Goal: Task Accomplishment & Management: Manage account settings

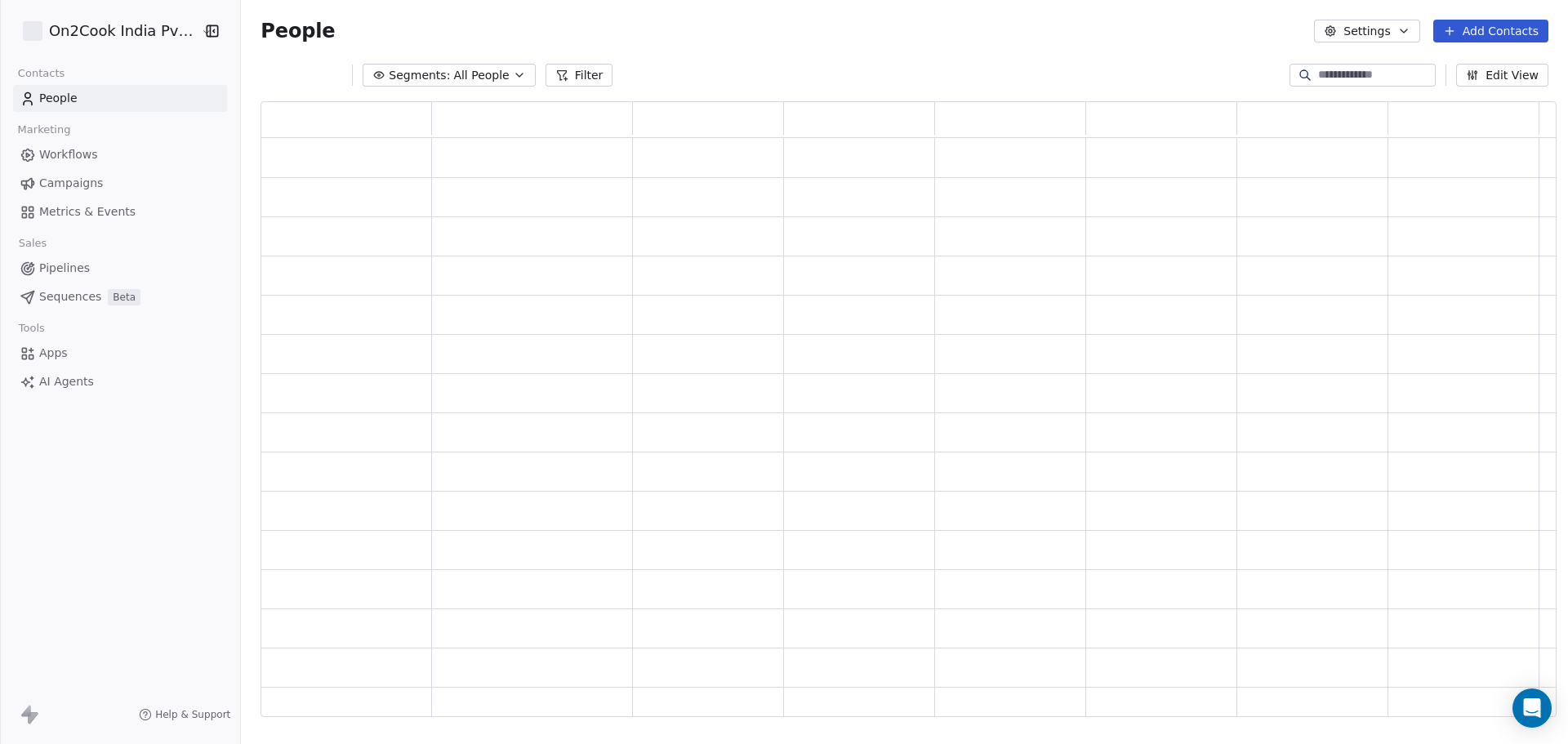
click at [119, 28] on html "On2Cook India Pvt. Ltd. Contacts People Marketing Workflows Campaigns Metrics &…" at bounding box center [784, 372] width 1568 height 744
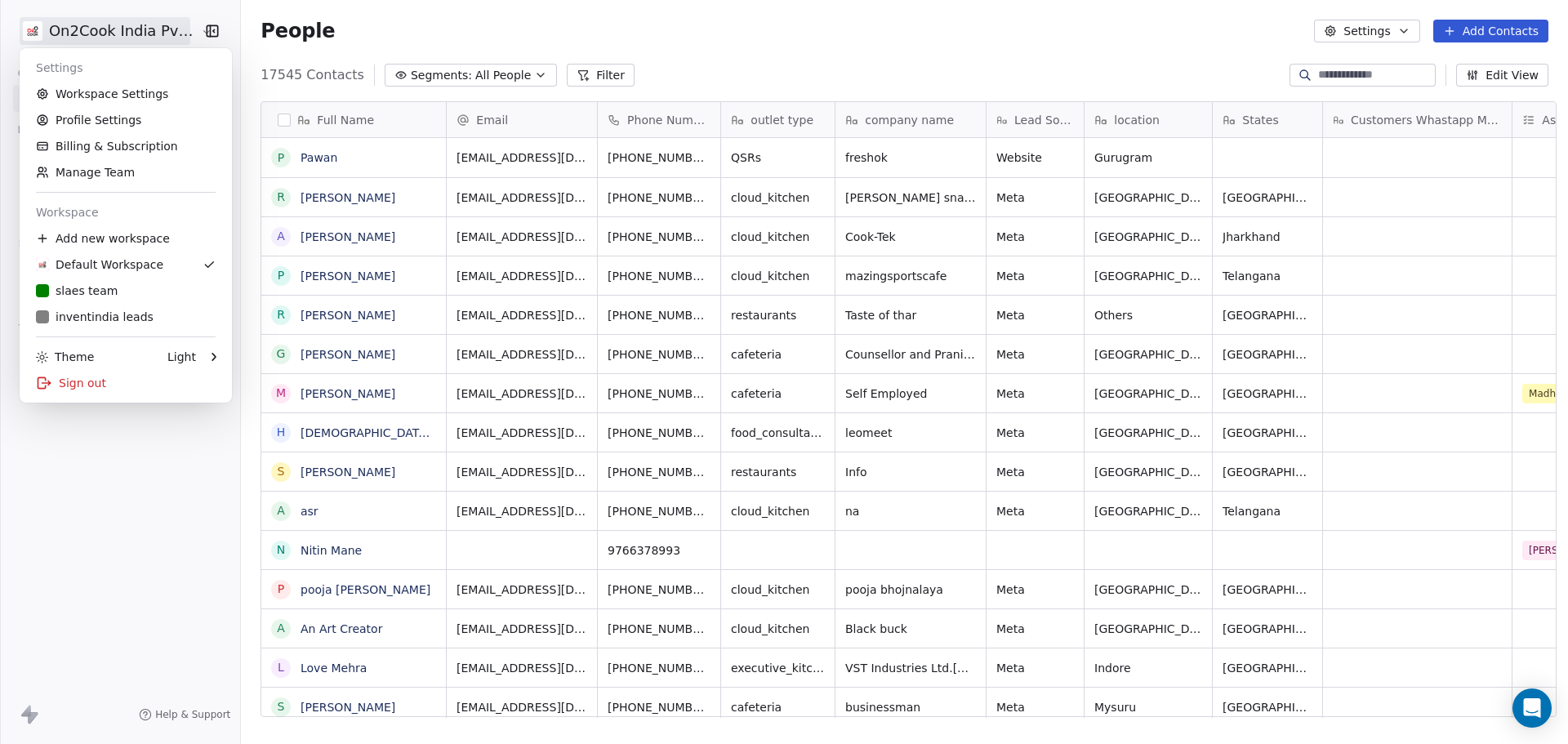
scroll to position [642, 1323]
click at [133, 91] on link "Workspace Settings" at bounding box center [125, 94] width 199 height 26
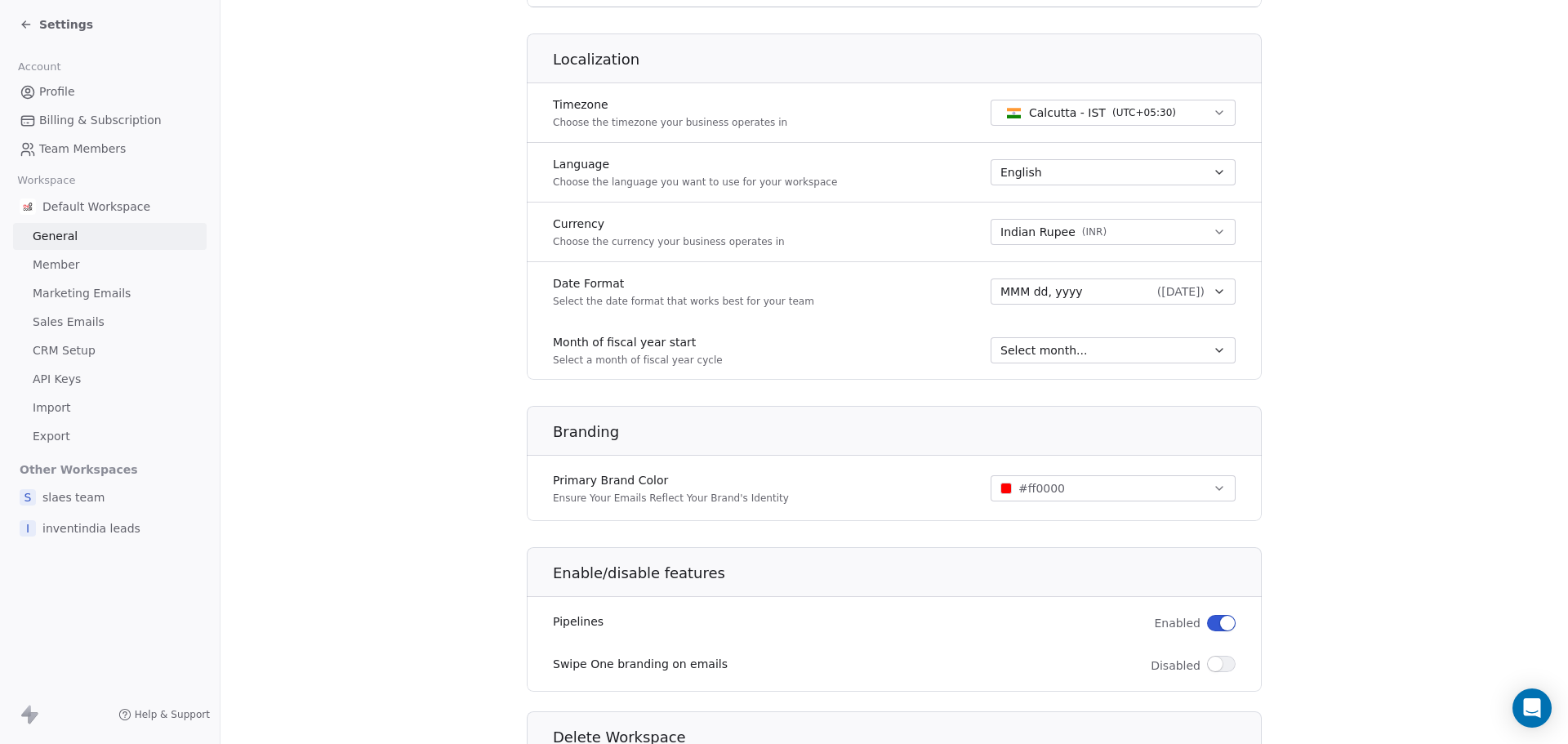
scroll to position [785, 0]
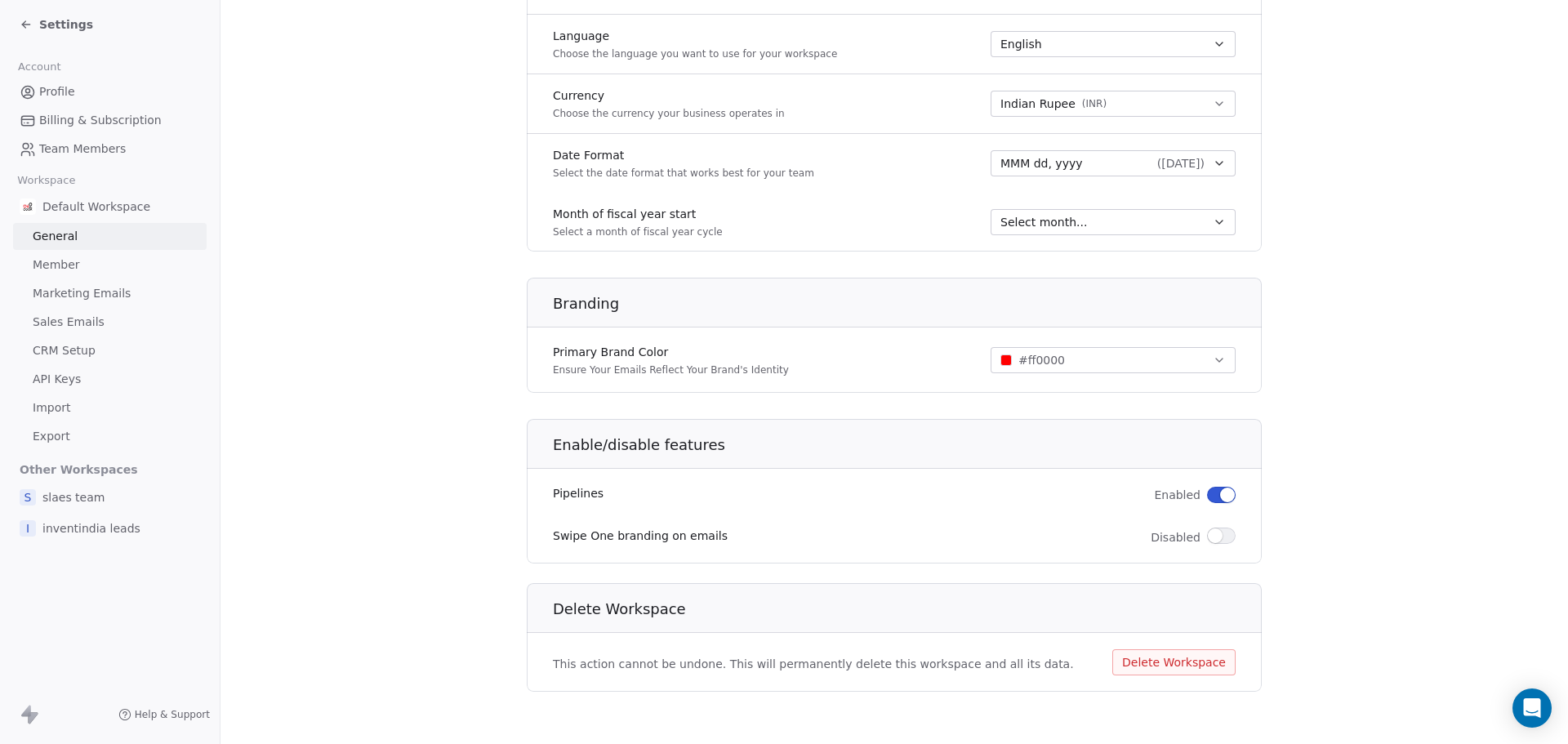
click at [80, 268] on link "Member" at bounding box center [109, 265] width 194 height 27
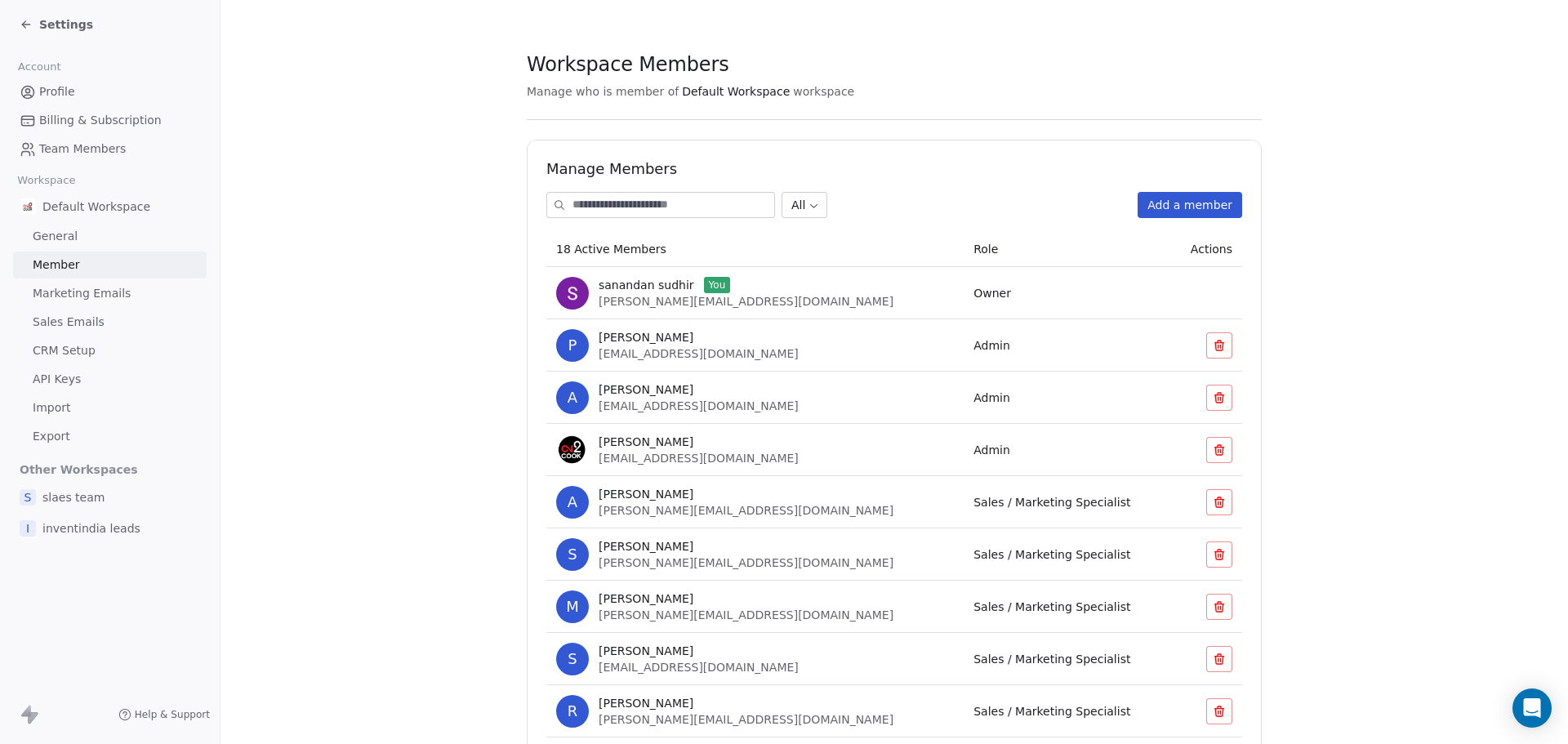
scroll to position [536, 0]
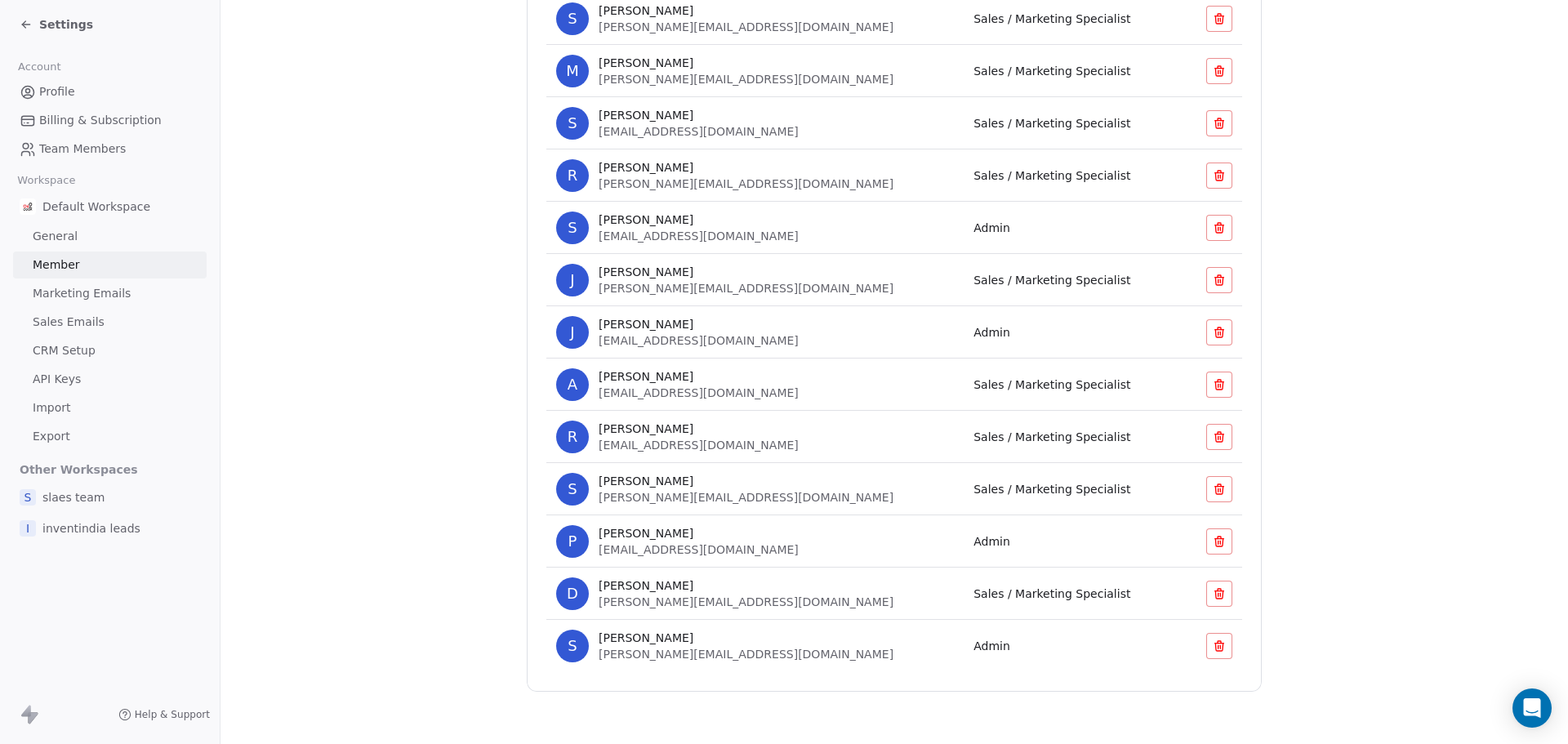
click at [1214, 650] on icon at bounding box center [1219, 646] width 13 height 13
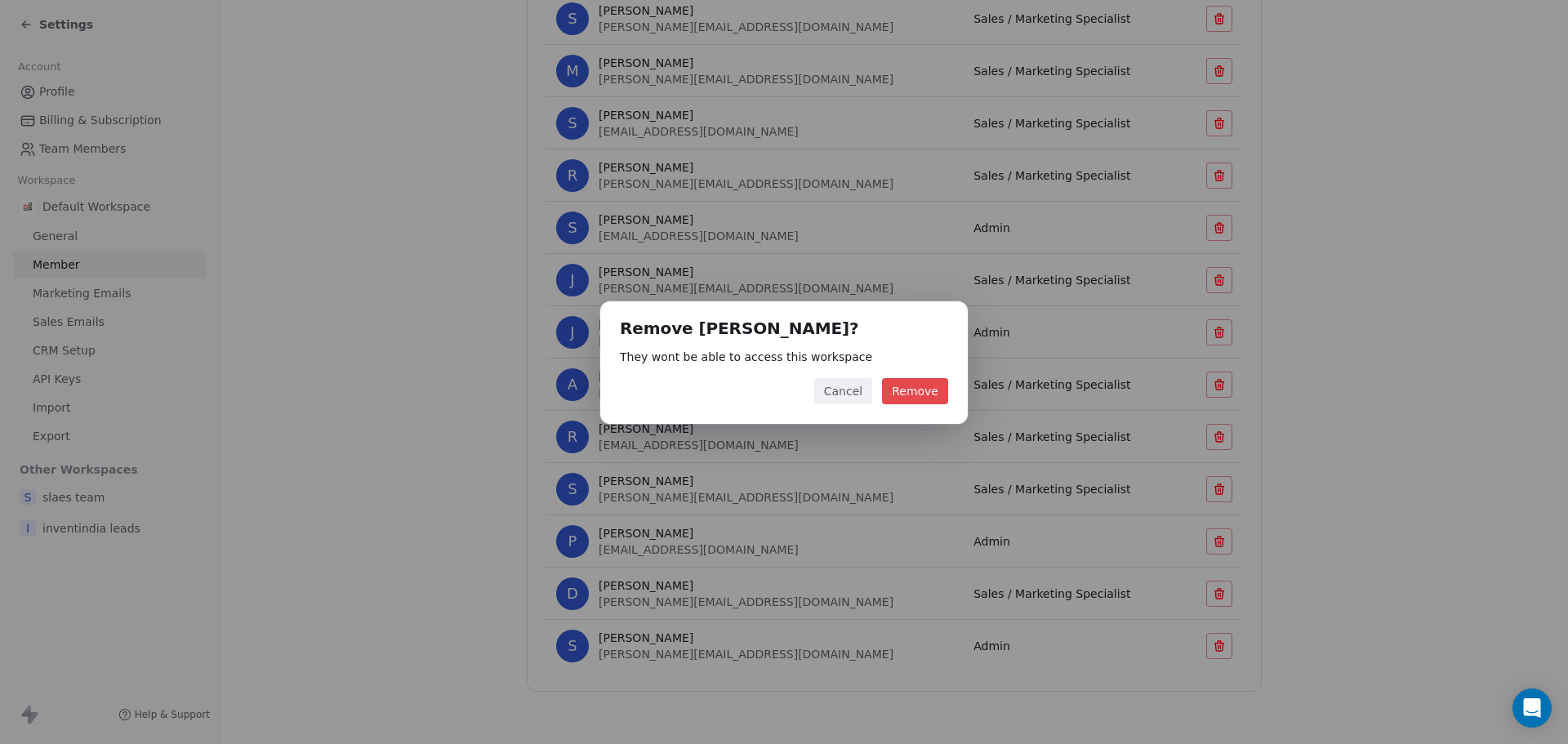
click at [918, 382] on button "Remove" at bounding box center [915, 391] width 66 height 26
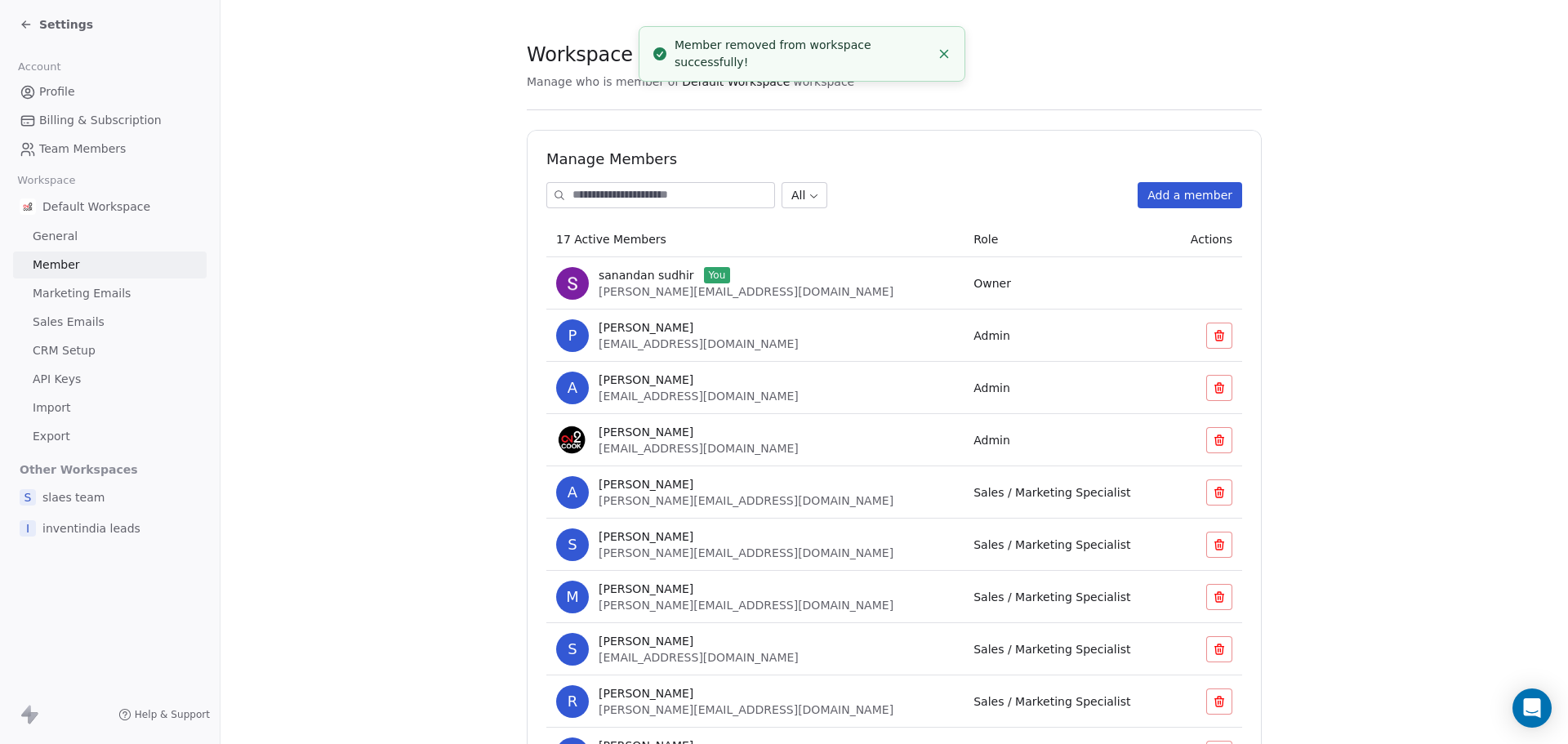
scroll to position [0, 0]
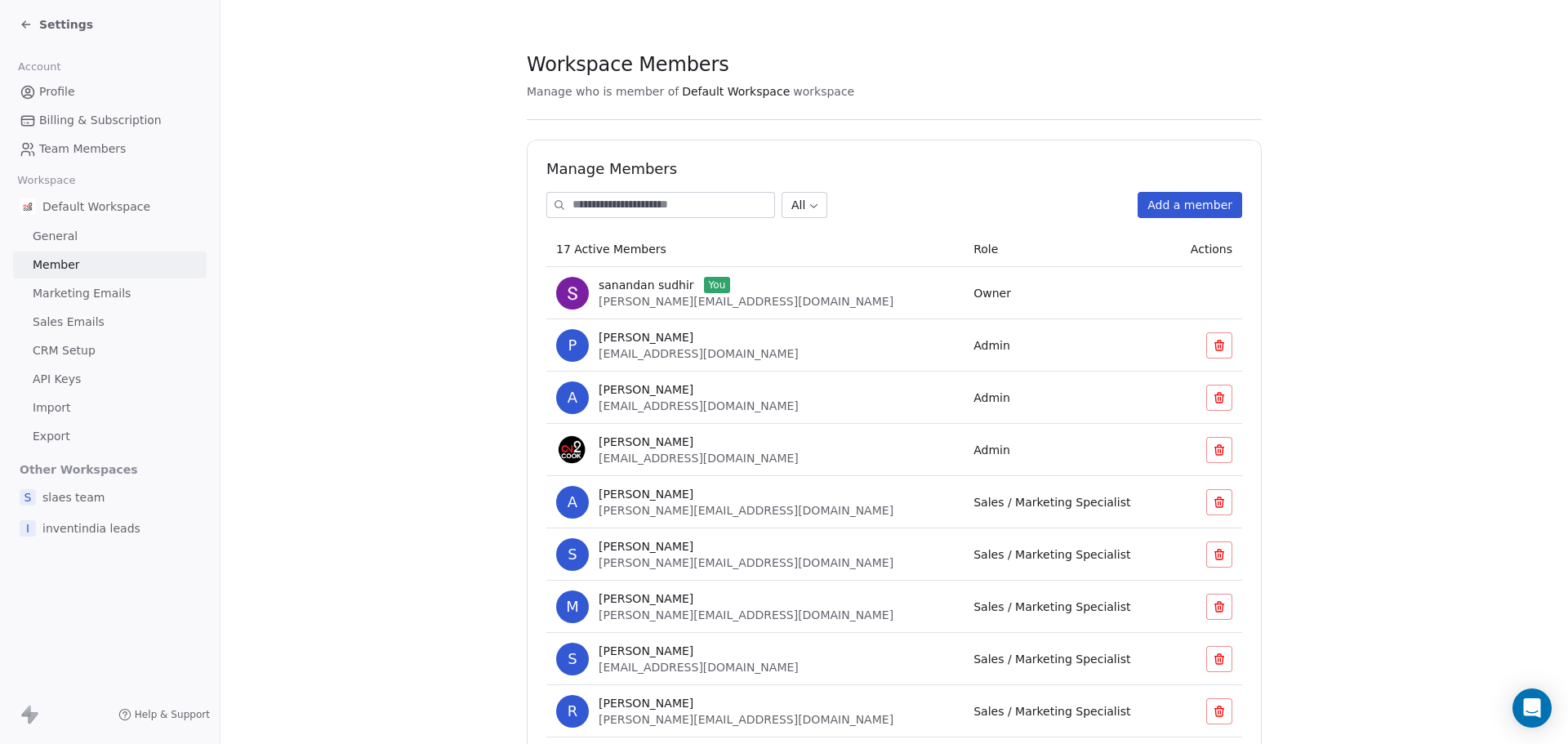
click at [1175, 204] on button "Add a member" at bounding box center [1189, 204] width 104 height 26
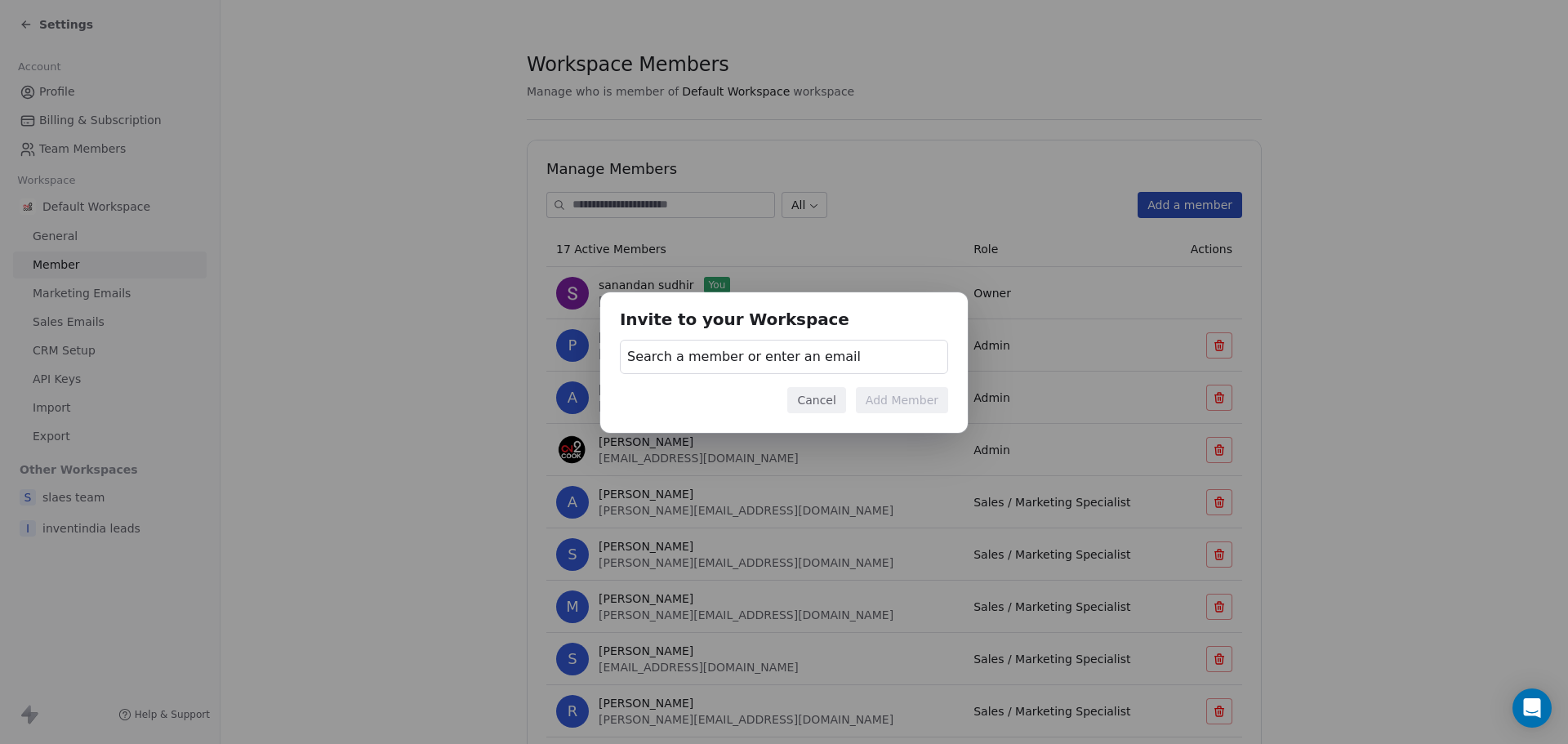
click at [726, 352] on span "Search a member or enter an email" at bounding box center [743, 357] width 233 height 20
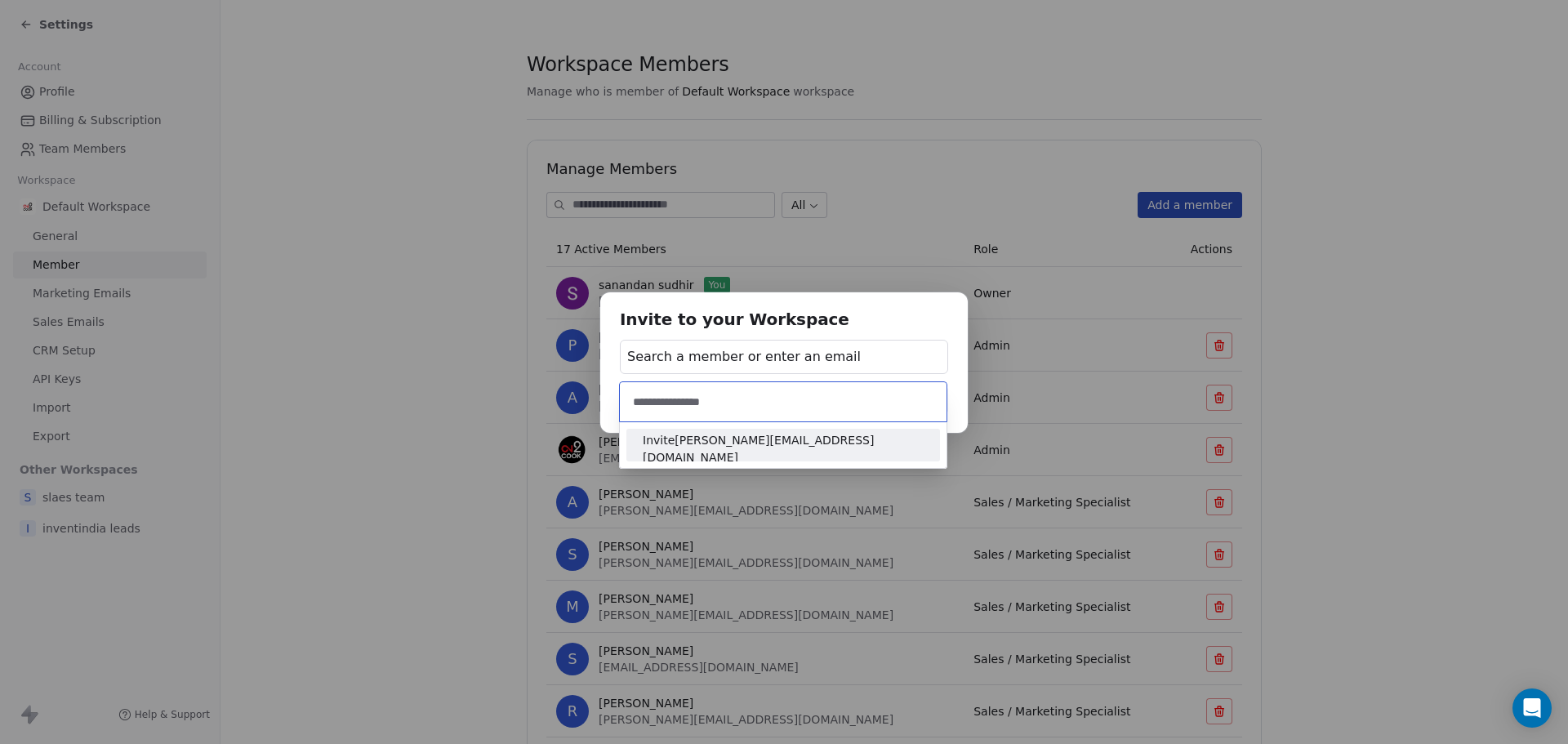
type input "**********"
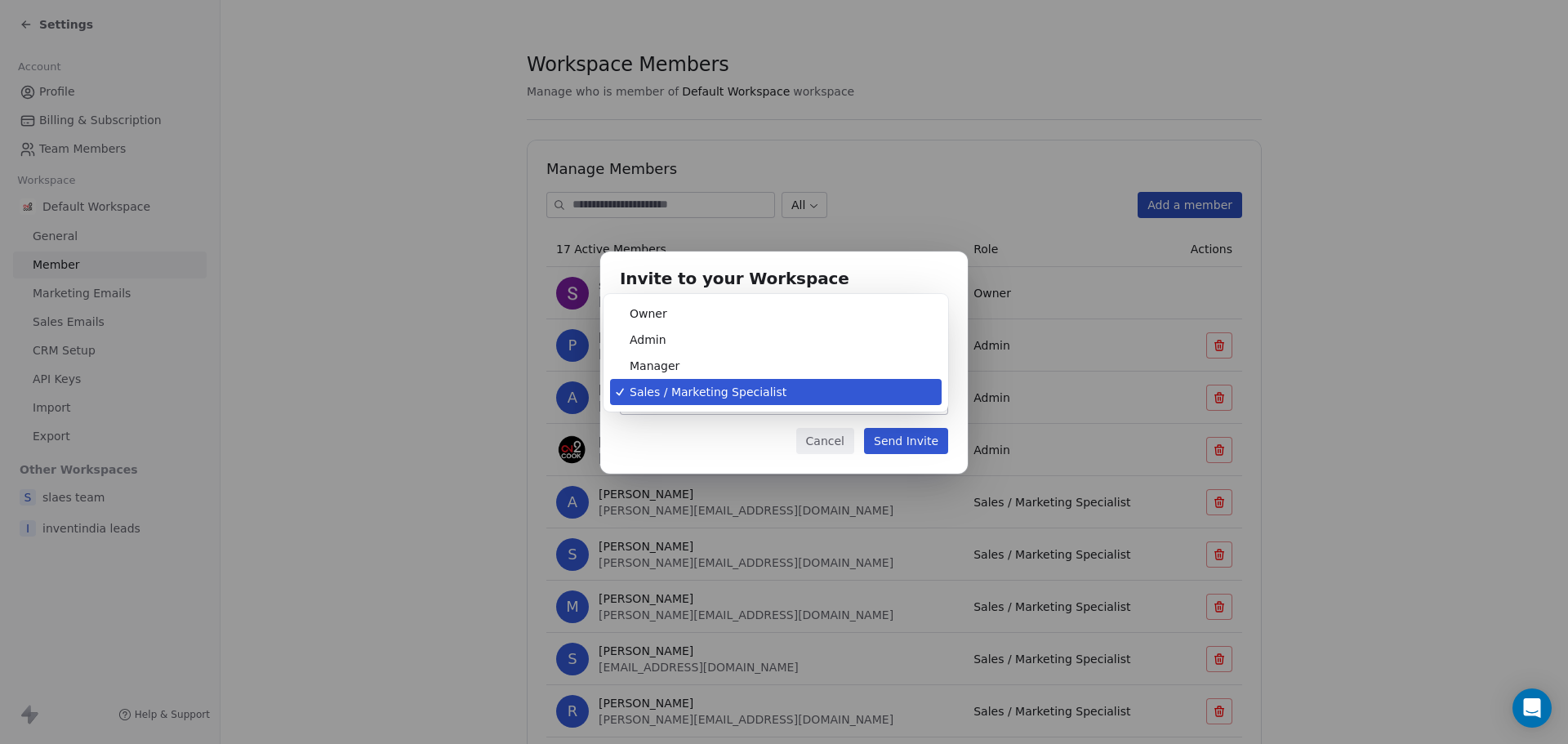
click at [745, 394] on body "Settings Account Profile Billing & Subscription Team Members Workspace Default …" at bounding box center [784, 372] width 1568 height 744
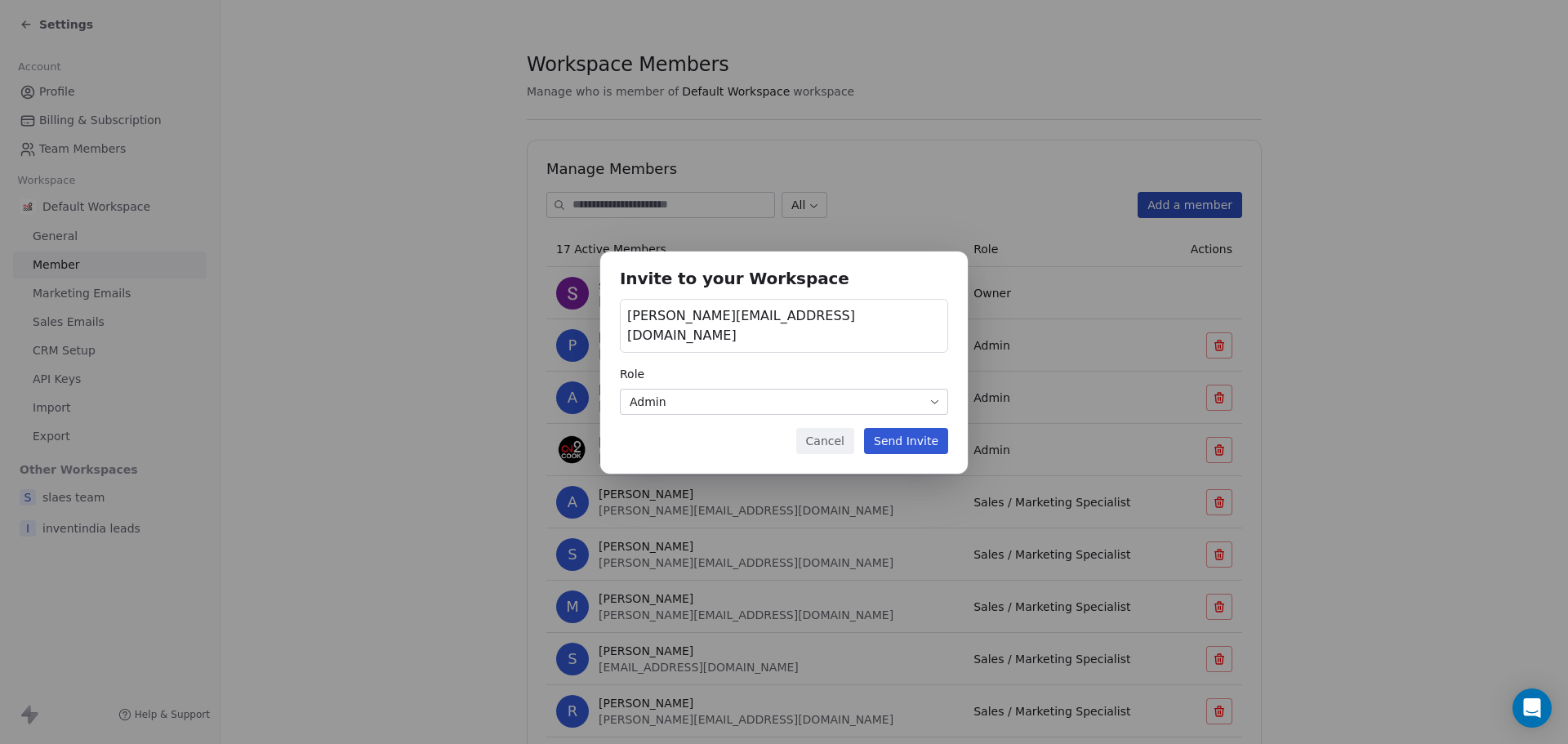
click at [902, 428] on button "Send Invite" at bounding box center [906, 441] width 84 height 26
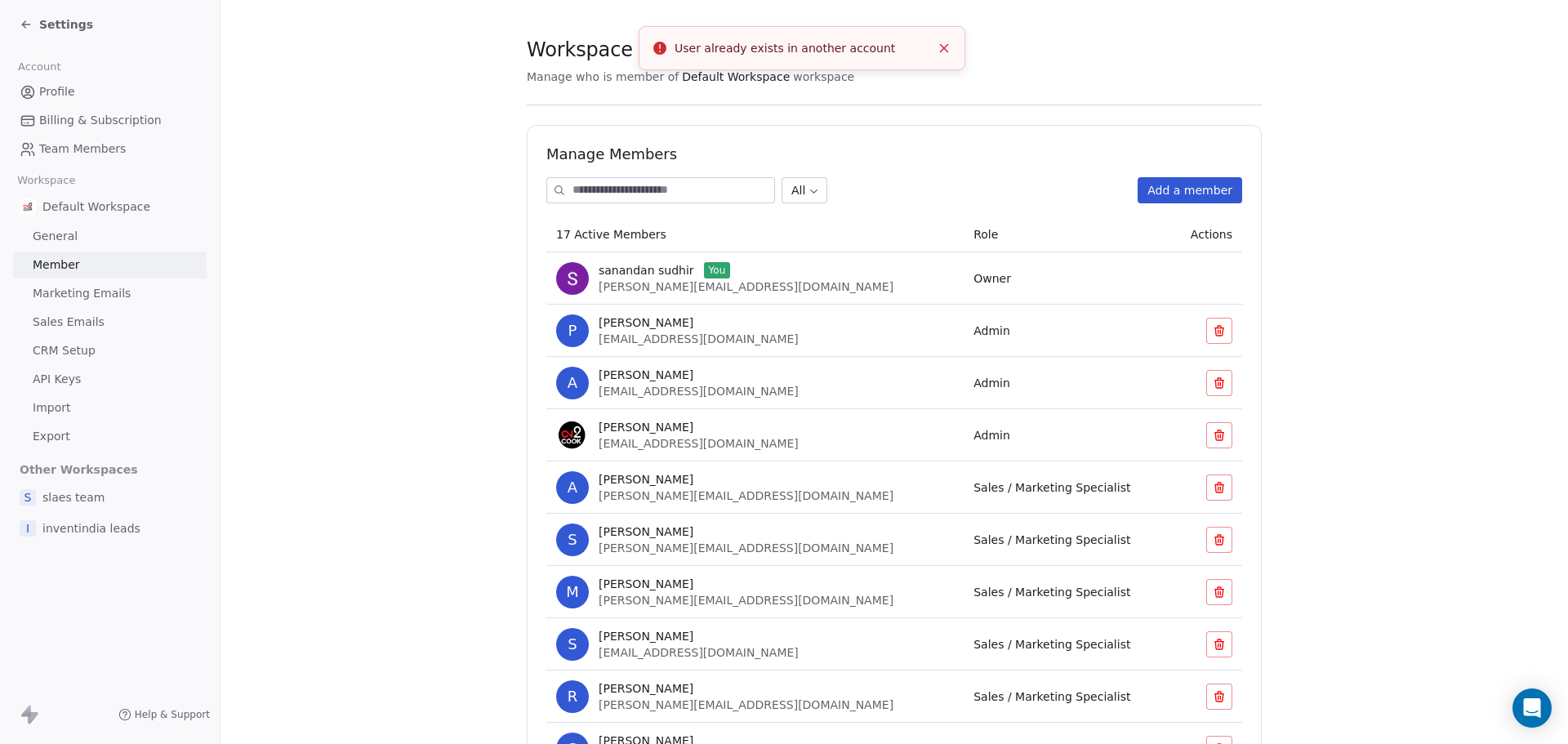
scroll to position [18, 0]
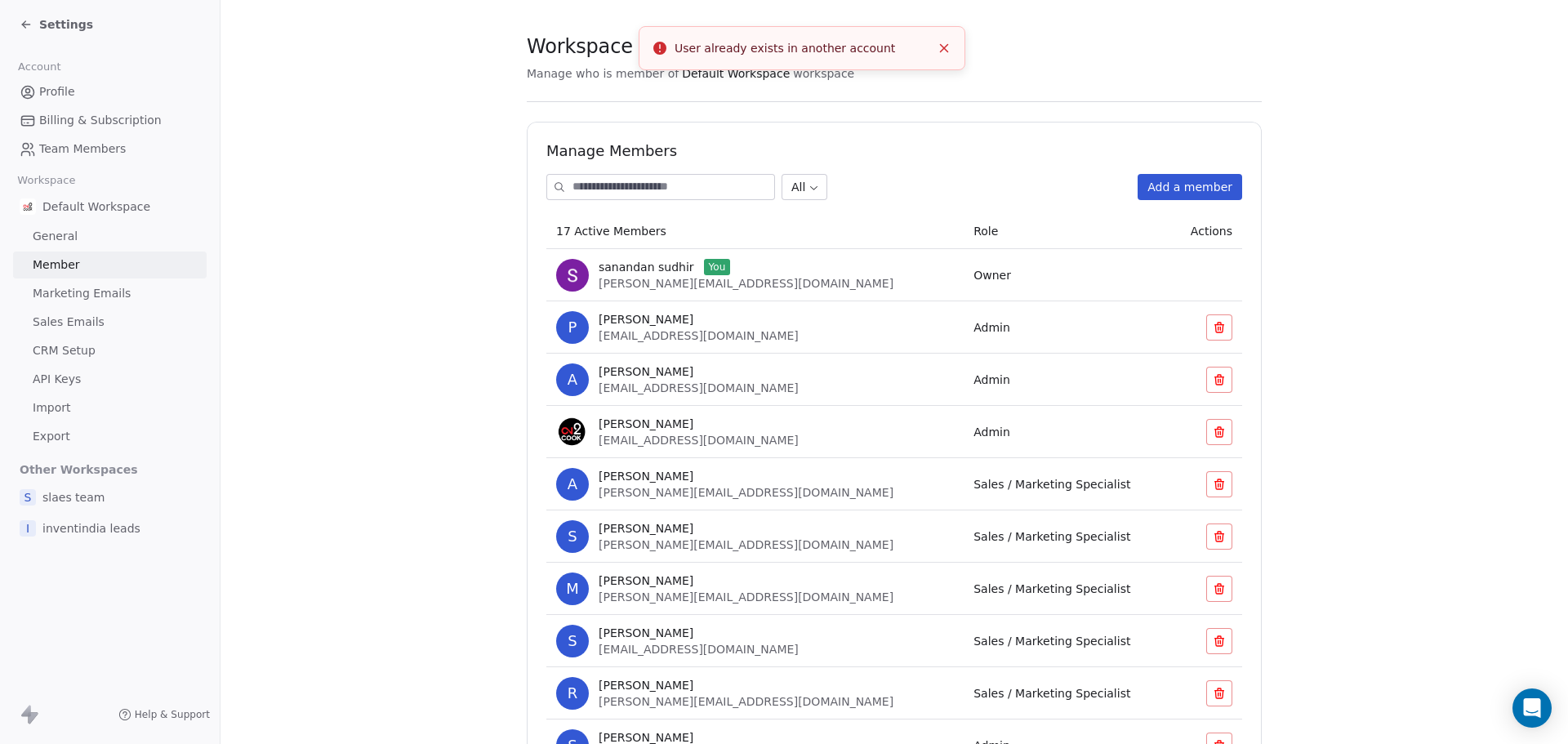
click at [946, 54] on icon "Close toast" at bounding box center [944, 48] width 15 height 15
click at [1145, 175] on button "Add a member" at bounding box center [1189, 186] width 104 height 26
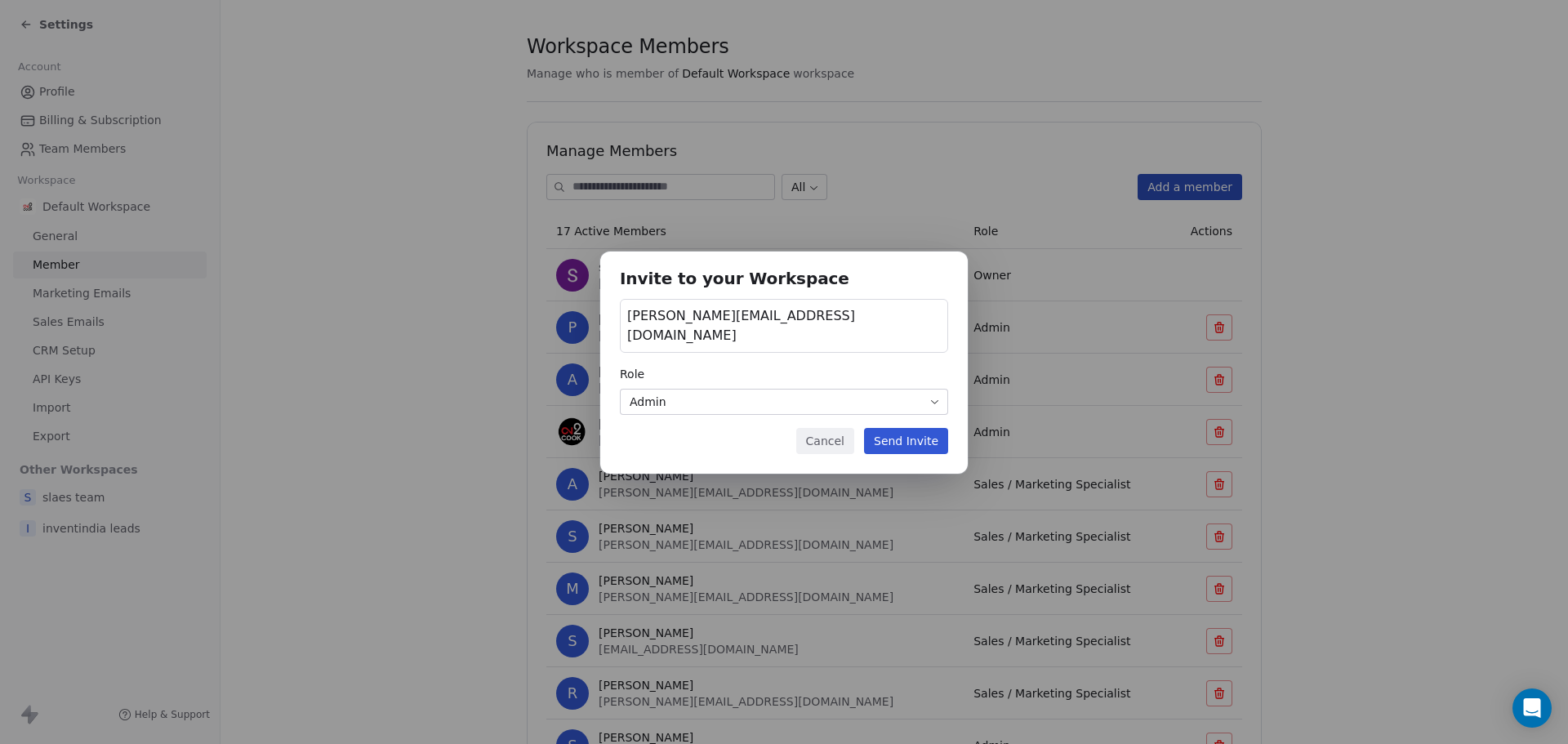
click at [829, 335] on div "[PERSON_NAME][EMAIL_ADDRESS][DOMAIN_NAME]" at bounding box center [783, 325] width 328 height 54
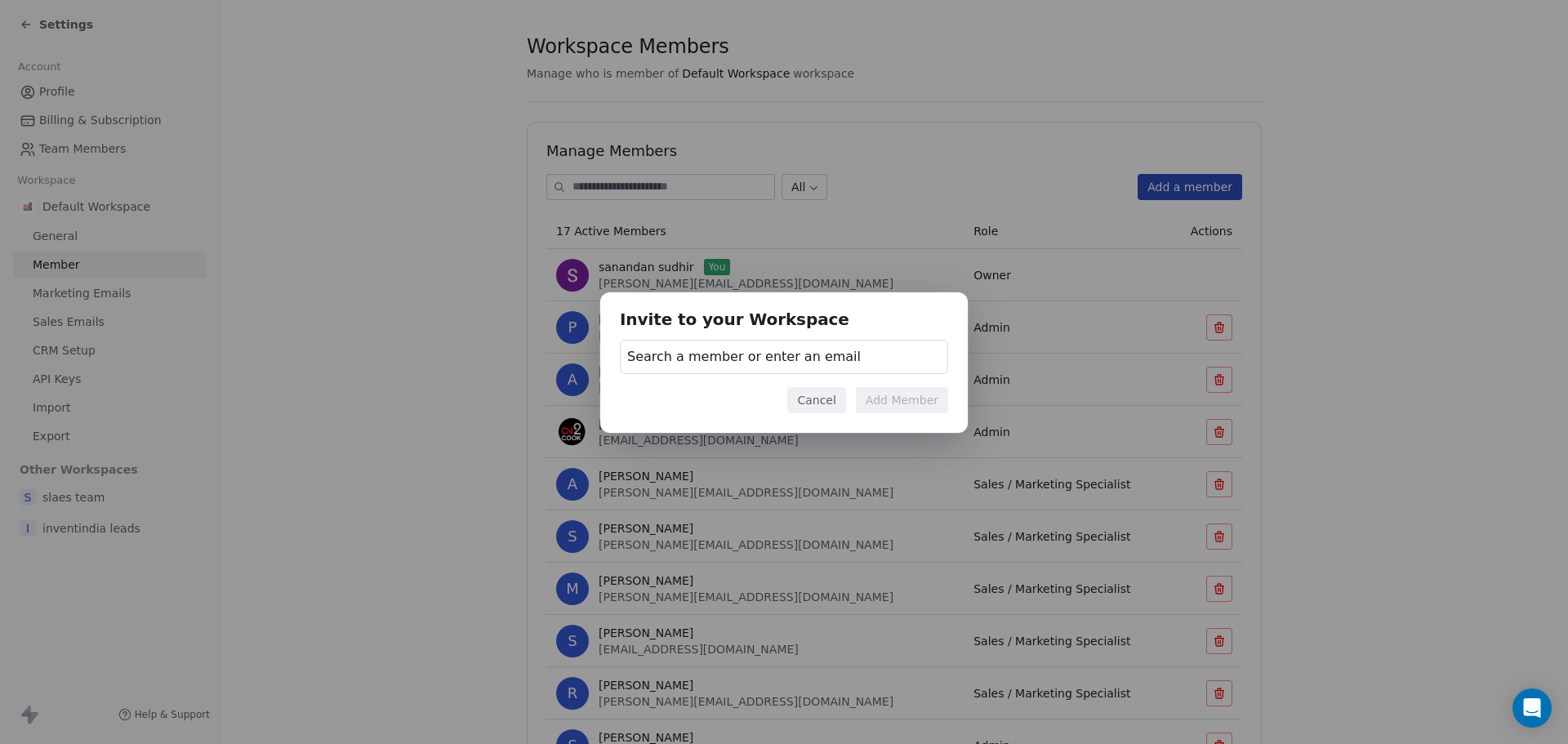
click at [662, 319] on div "Invite to your Workspace Search a member or enter an email Cancel Add Member" at bounding box center [784, 372] width 1568 height 211
click at [684, 354] on span "Search a member or enter an email" at bounding box center [743, 357] width 233 height 20
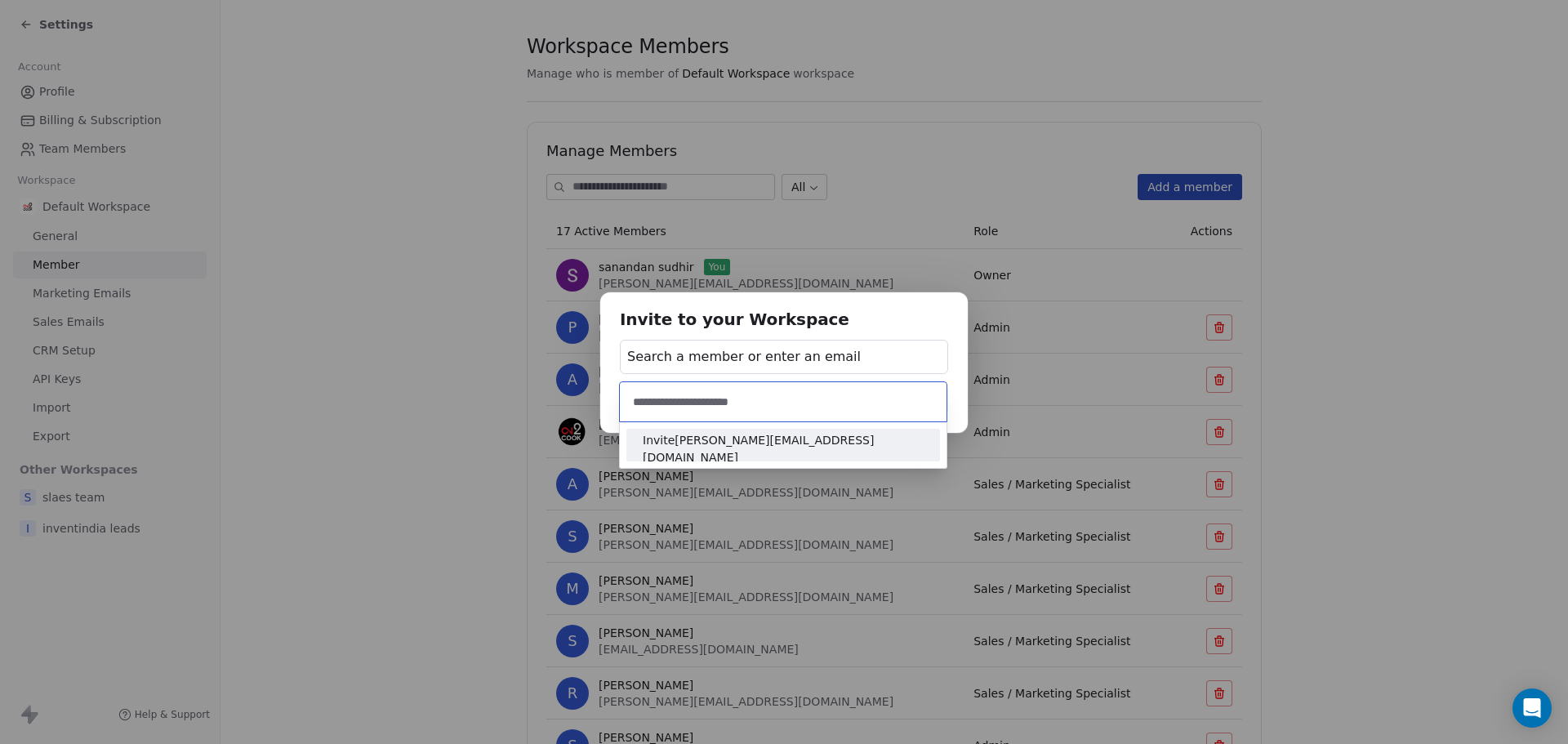
type input "**********"
click at [702, 437] on span "Invite [PERSON_NAME][EMAIL_ADDRESS][DOMAIN_NAME]" at bounding box center [783, 450] width 281 height 35
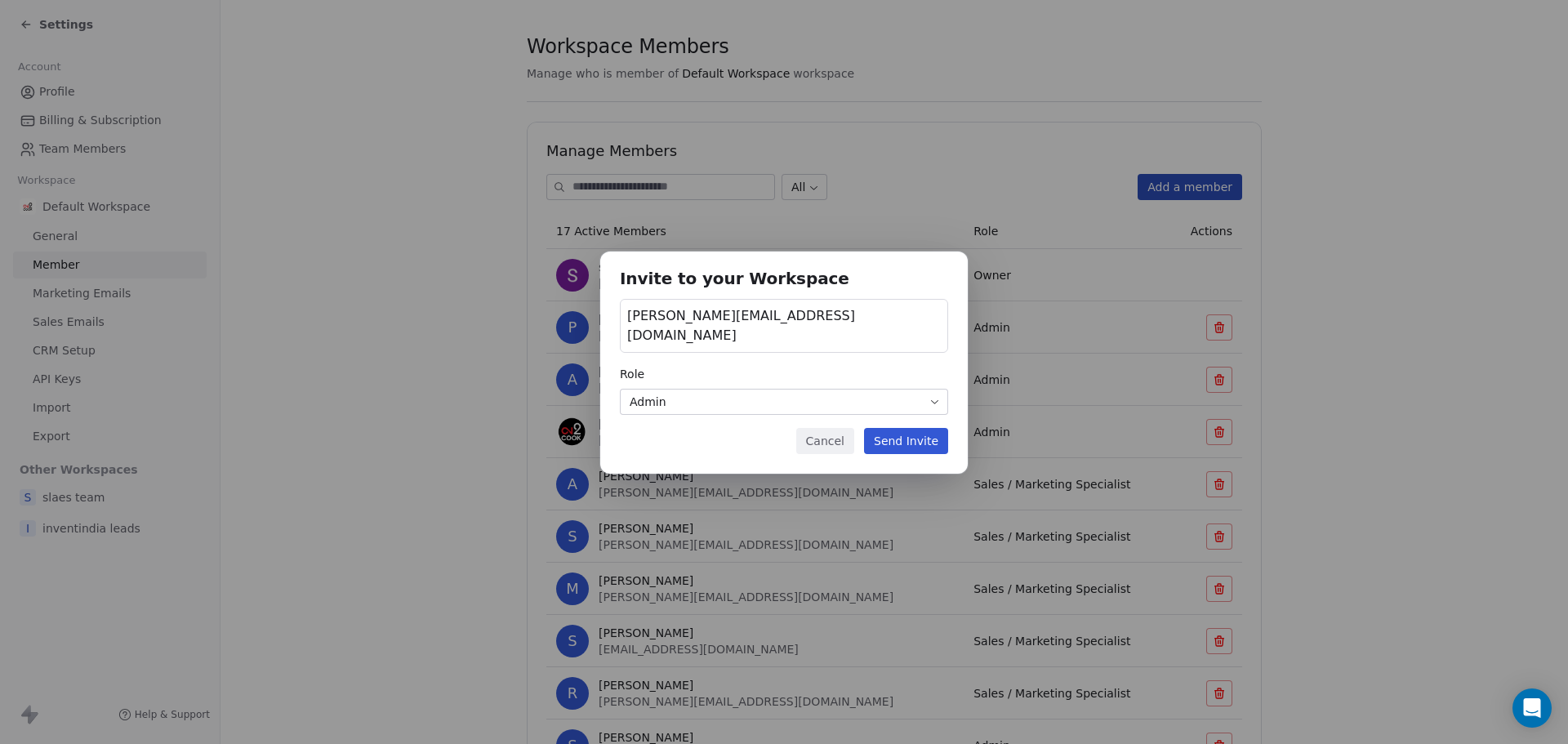
click at [710, 391] on body "Settings Account Profile Billing & Subscription Team Members Workspace Default …" at bounding box center [784, 372] width 1568 height 744
click at [910, 429] on button "Send Invite" at bounding box center [906, 441] width 84 height 26
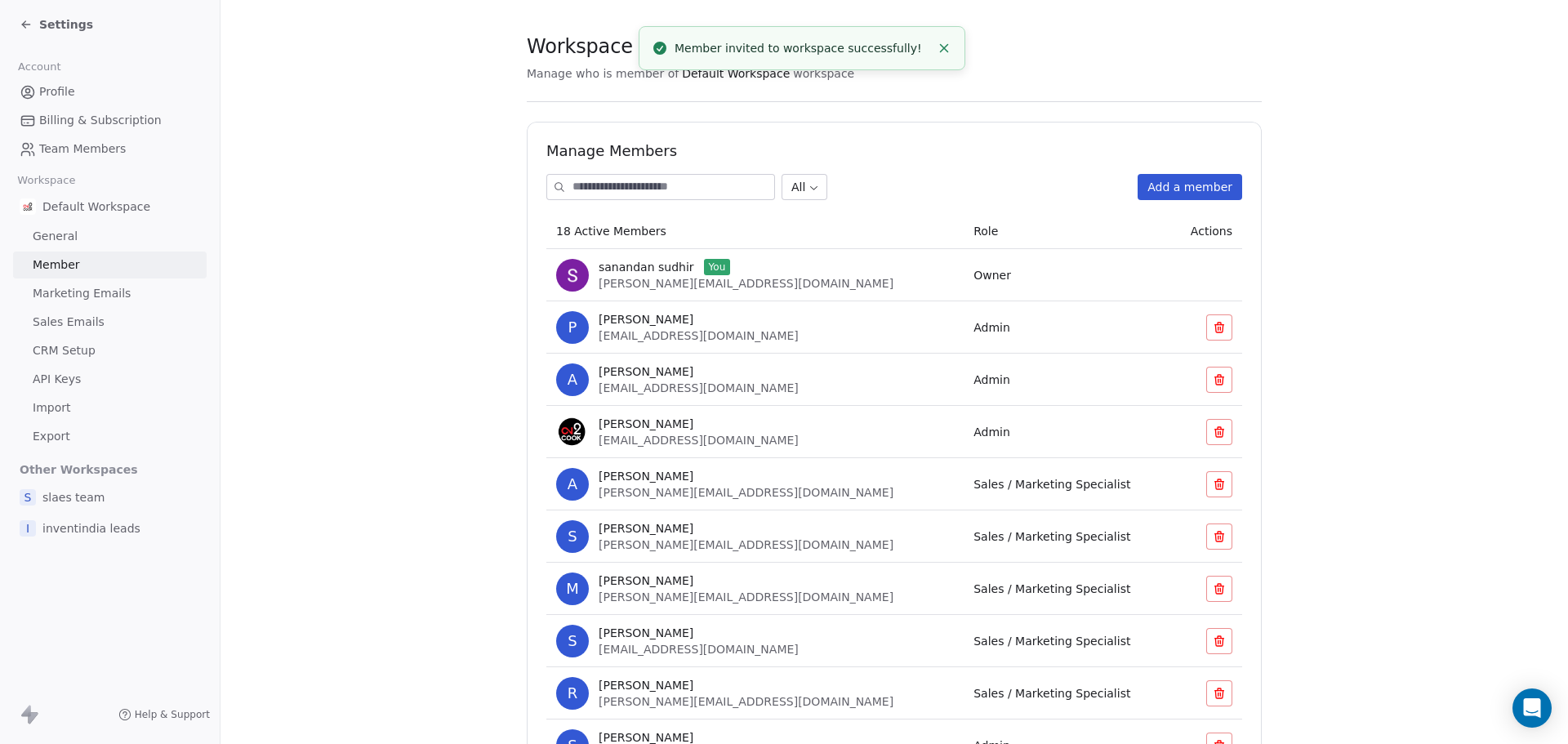
click at [943, 46] on line "Close toast" at bounding box center [945, 48] width 7 height 7
click at [45, 28] on span "Settings" at bounding box center [65, 25] width 54 height 16
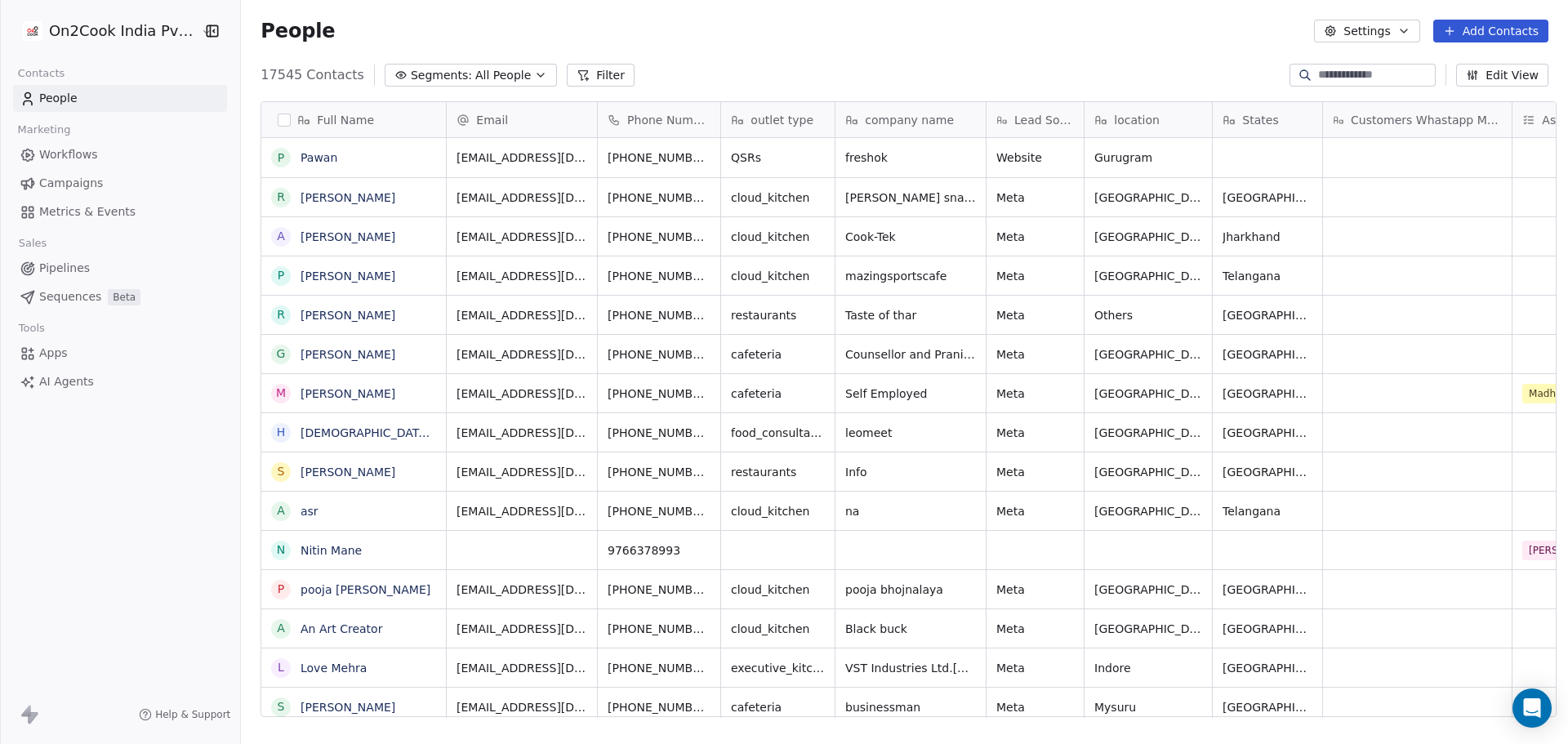
scroll to position [642, 1323]
click at [167, 18] on html "On2Cook India Pvt. Ltd. Contacts People Marketing Workflows Campaigns Metrics &…" at bounding box center [784, 372] width 1568 height 744
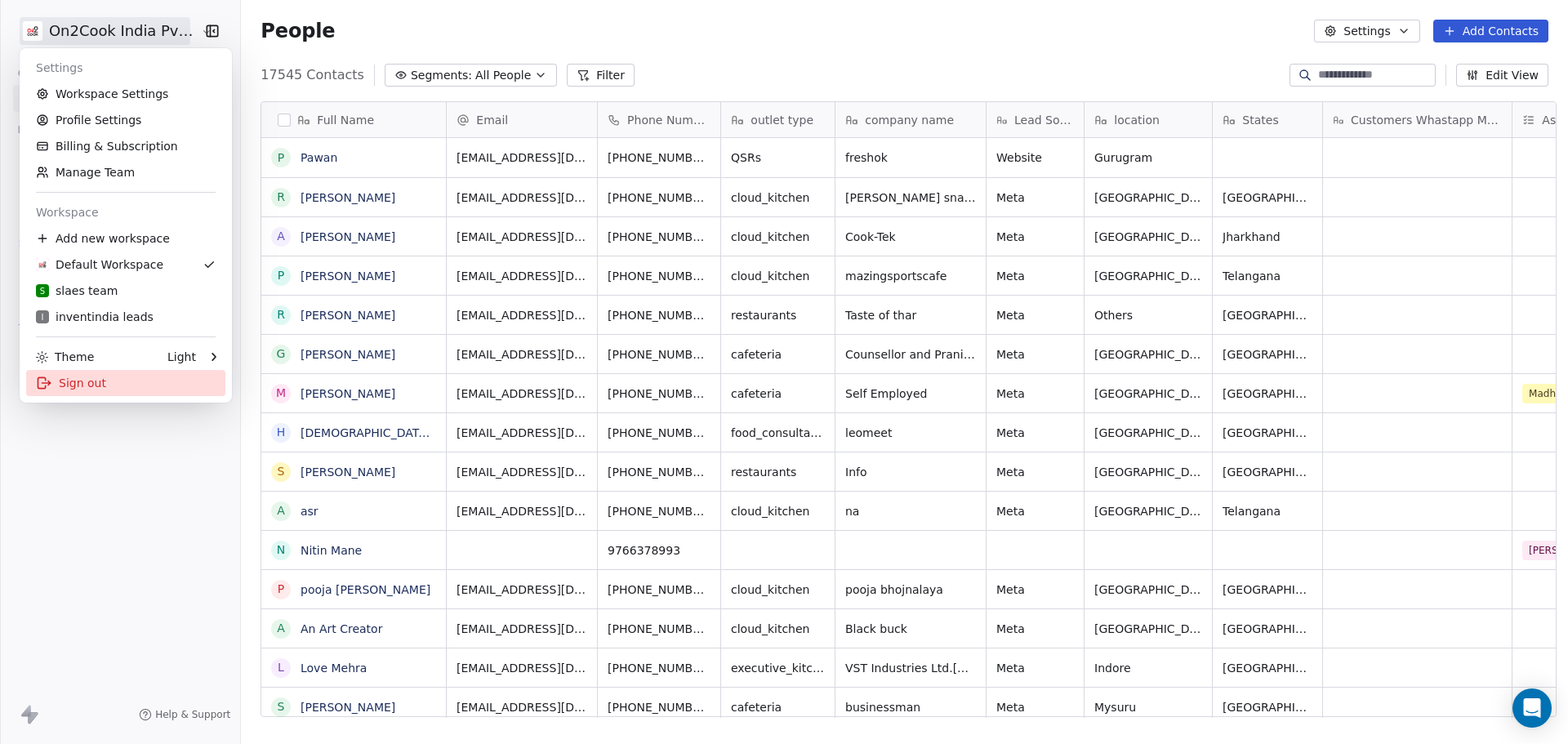
click at [109, 383] on div "Sign out" at bounding box center [125, 382] width 199 height 26
